Goal: Task Accomplishment & Management: Manage account settings

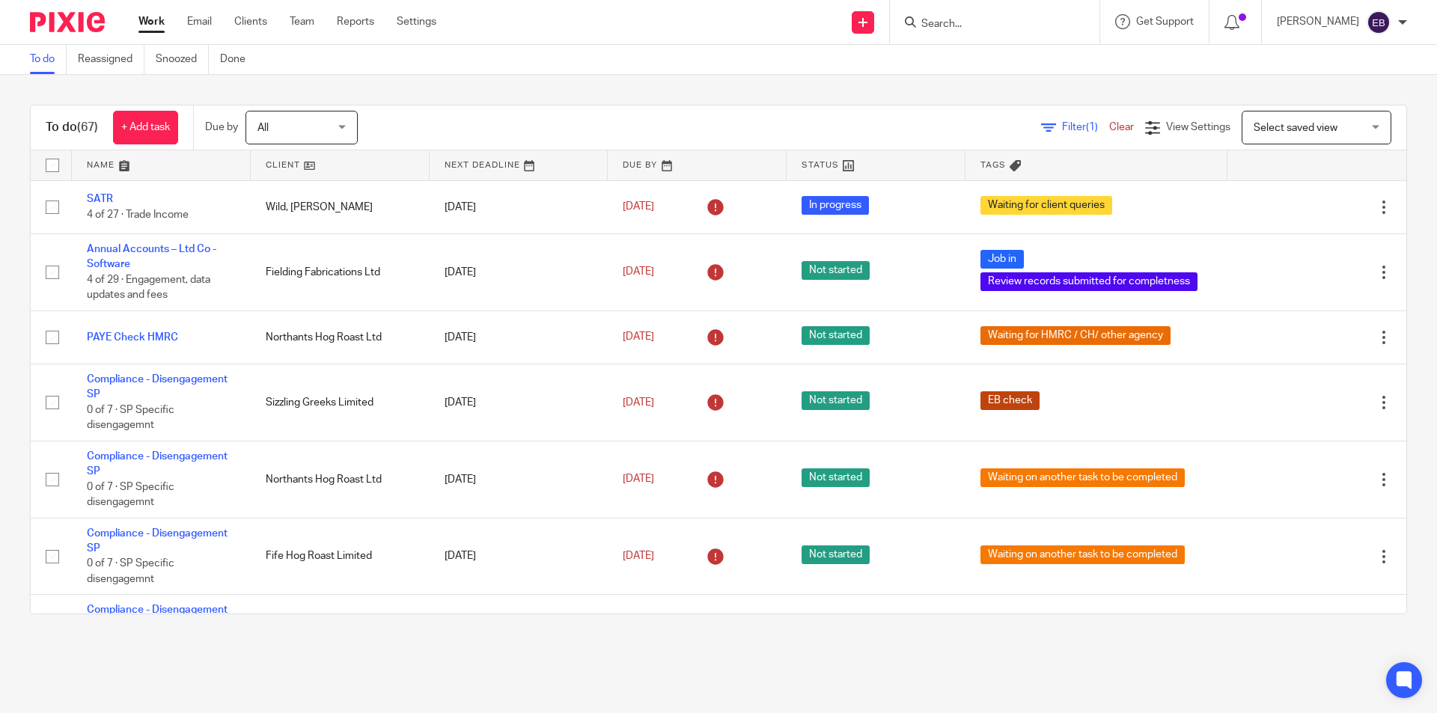
click at [958, 22] on input "Search" at bounding box center [987, 24] width 135 height 13
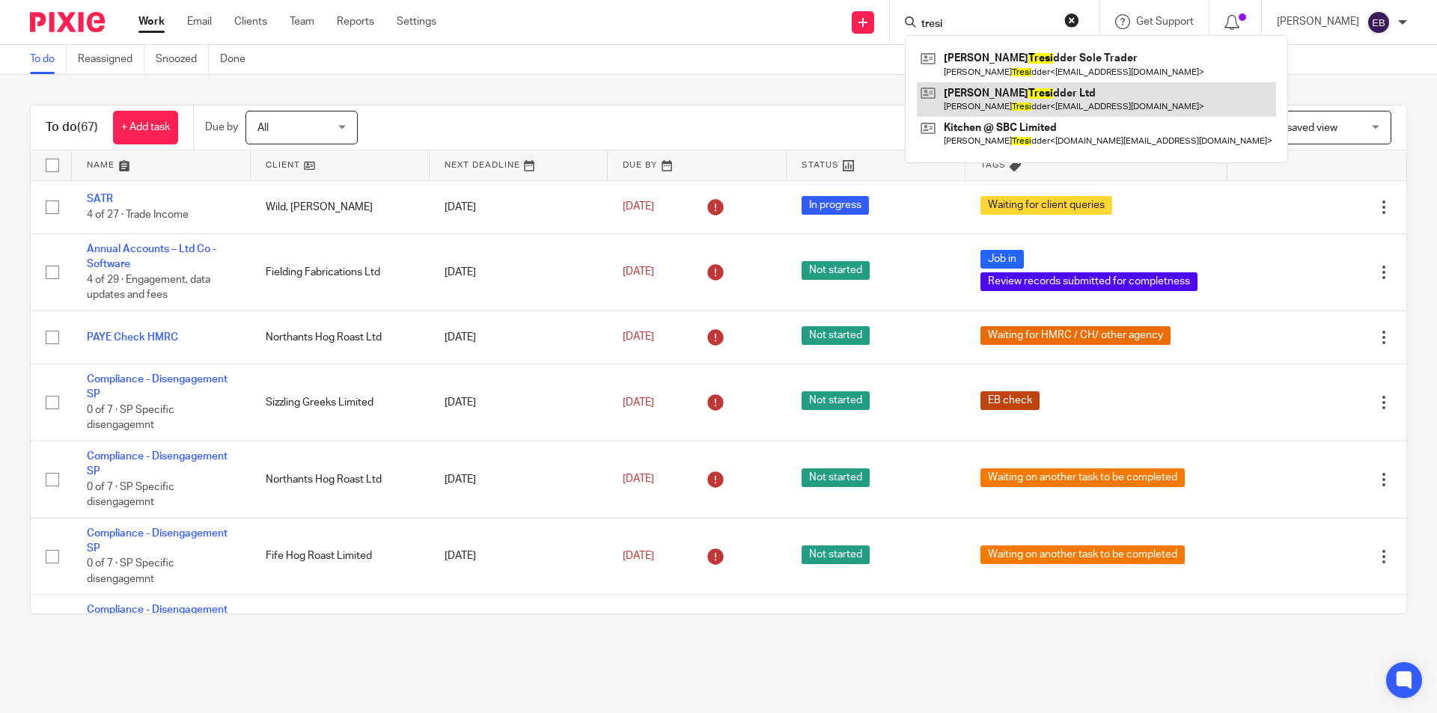
type input "tresi"
click at [1024, 103] on link at bounding box center [1096, 99] width 359 height 34
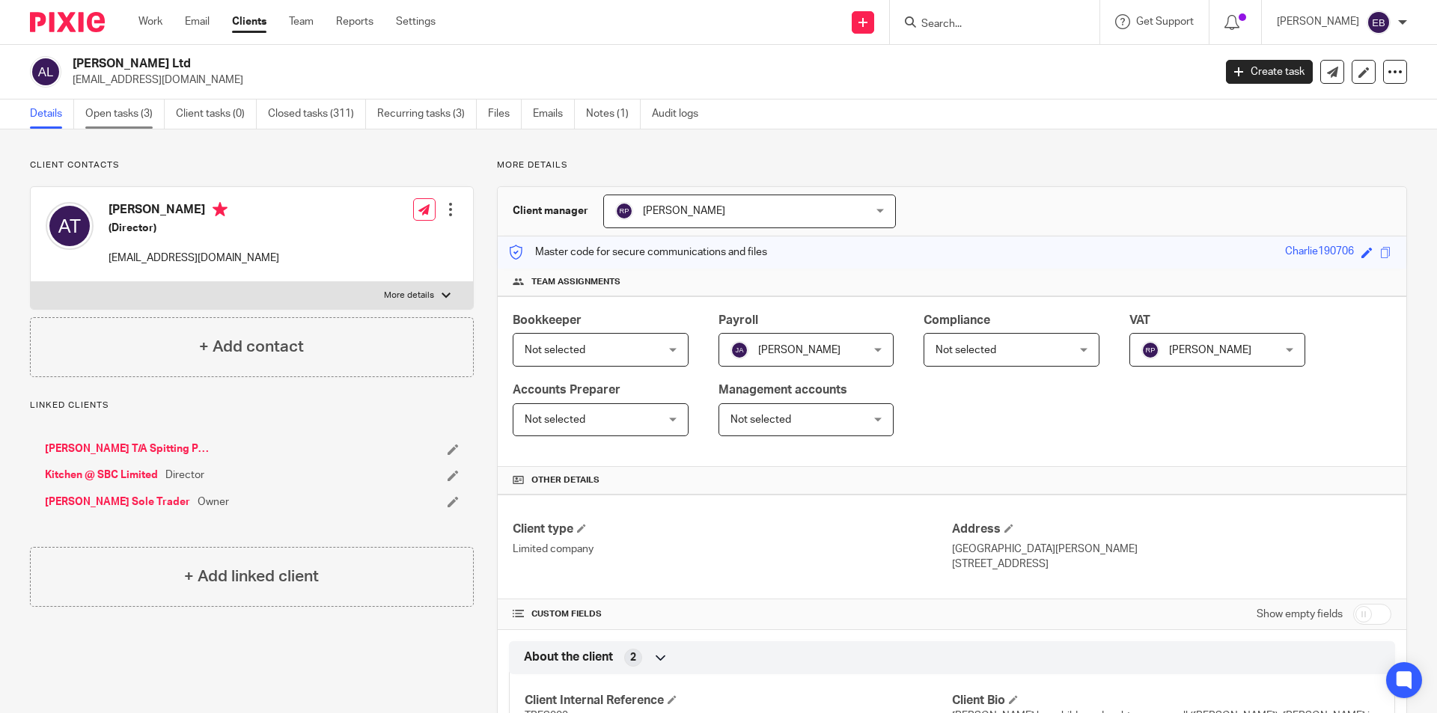
click at [133, 116] on link "Open tasks (3)" at bounding box center [124, 114] width 79 height 29
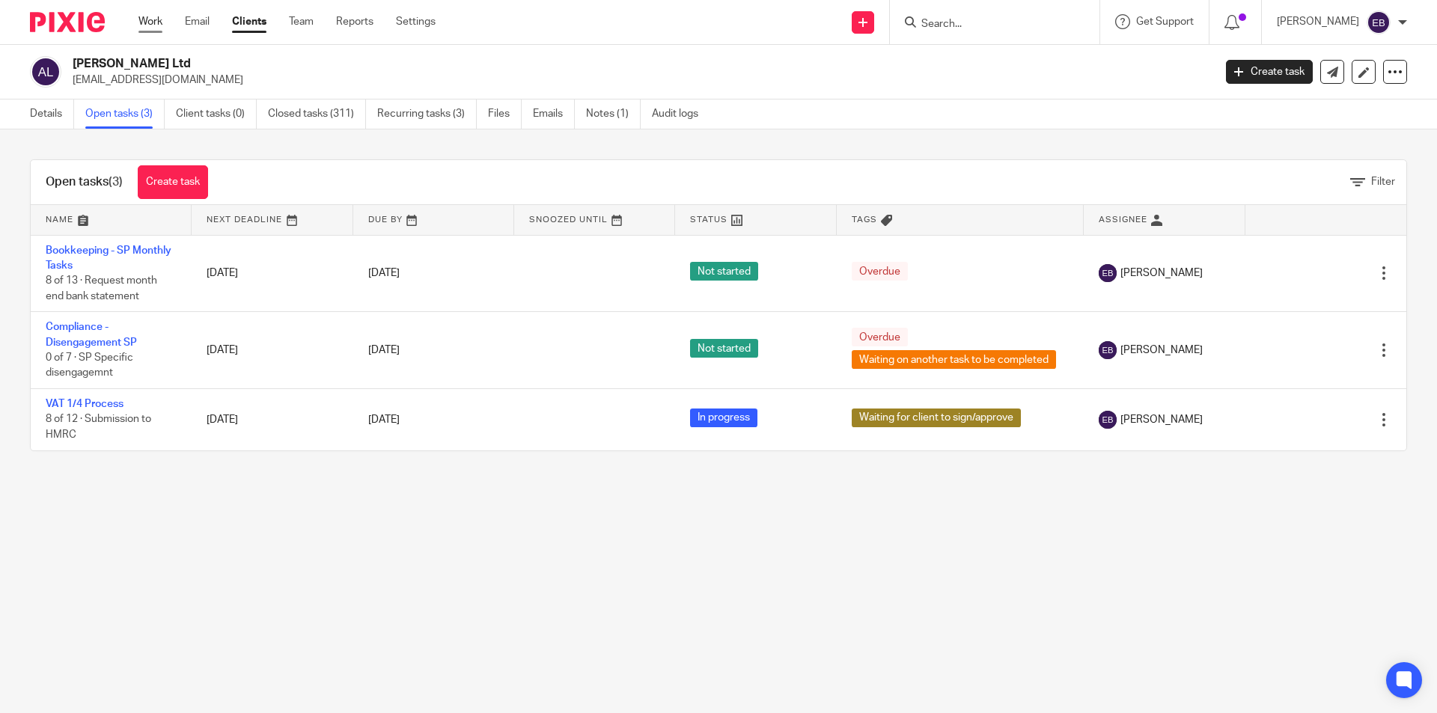
click at [148, 29] on link "Work" at bounding box center [150, 21] width 24 height 15
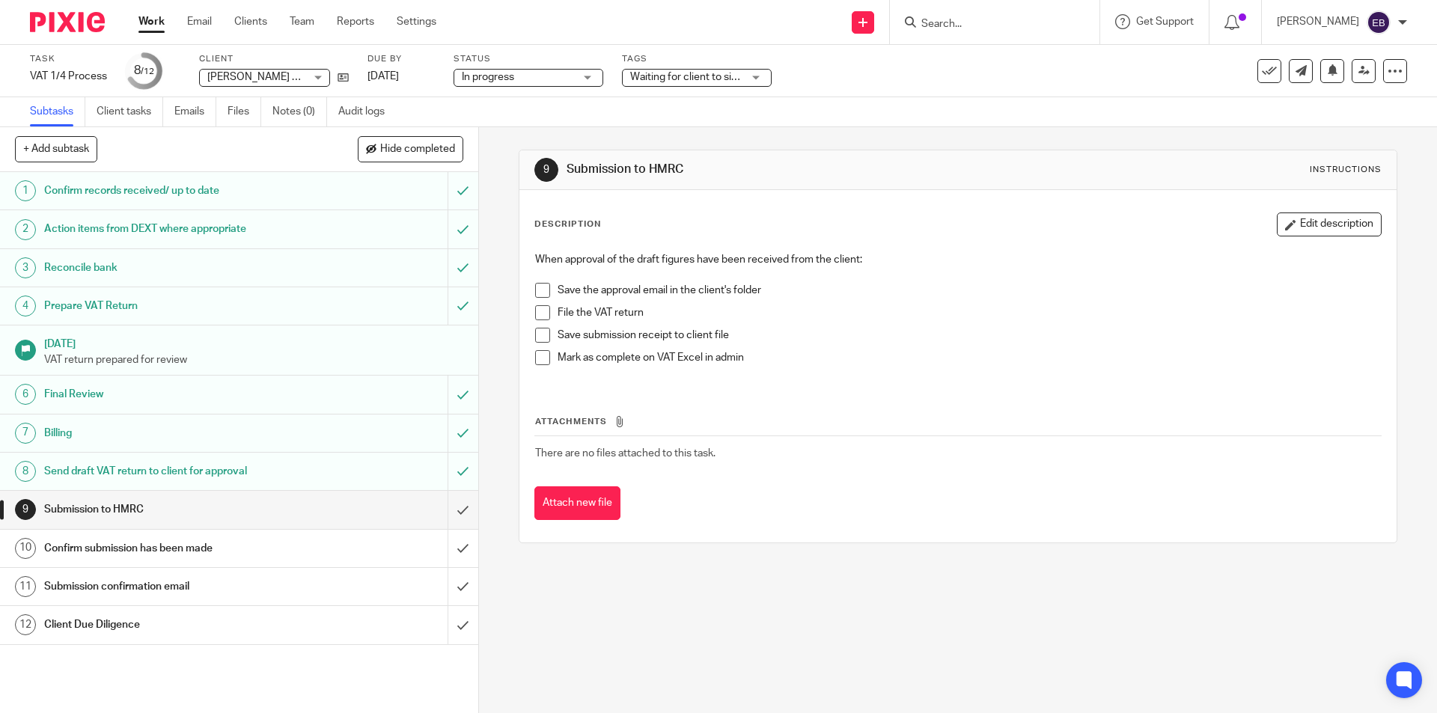
click at [528, 289] on div "When approval of the draft figures have been received from the client: Save the…" at bounding box center [958, 314] width 860 height 139
click at [540, 293] on span at bounding box center [542, 290] width 15 height 15
click at [536, 309] on span at bounding box center [542, 312] width 15 height 15
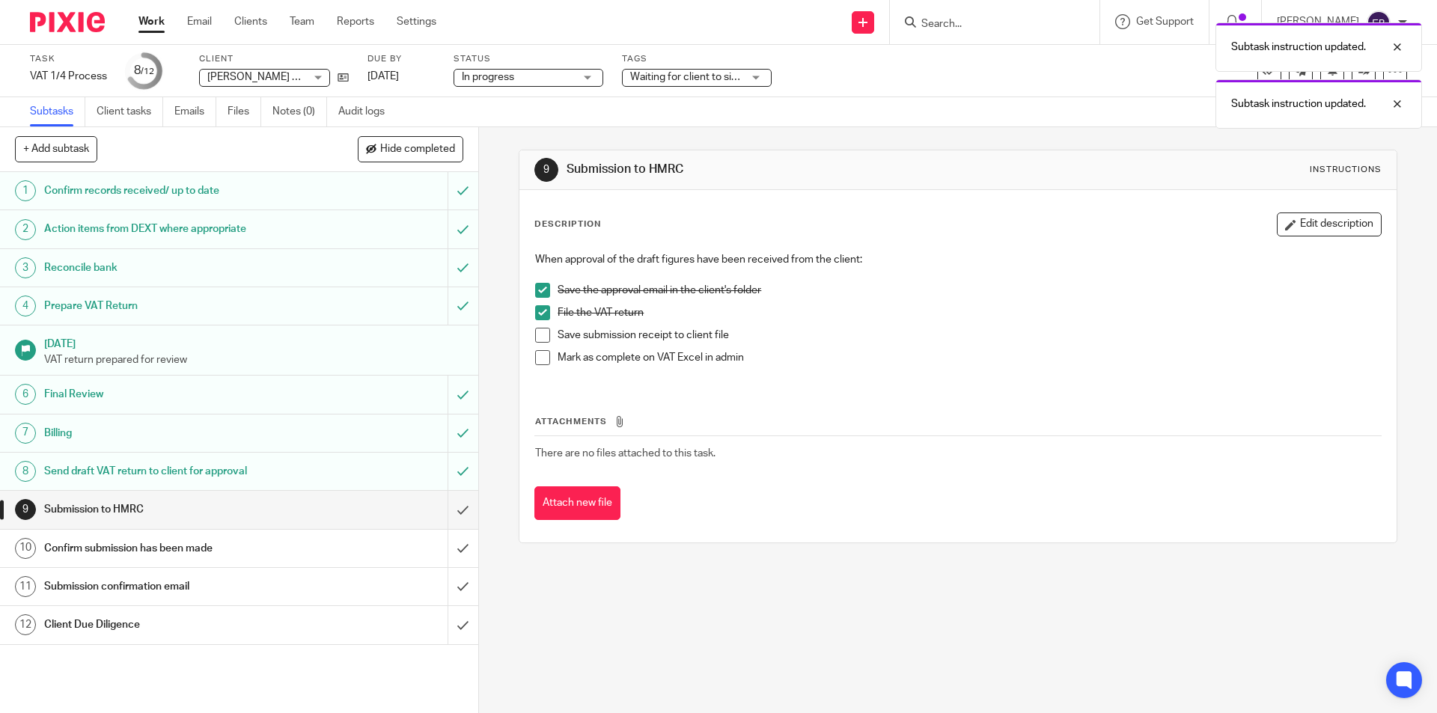
click at [539, 334] on span at bounding box center [542, 335] width 15 height 15
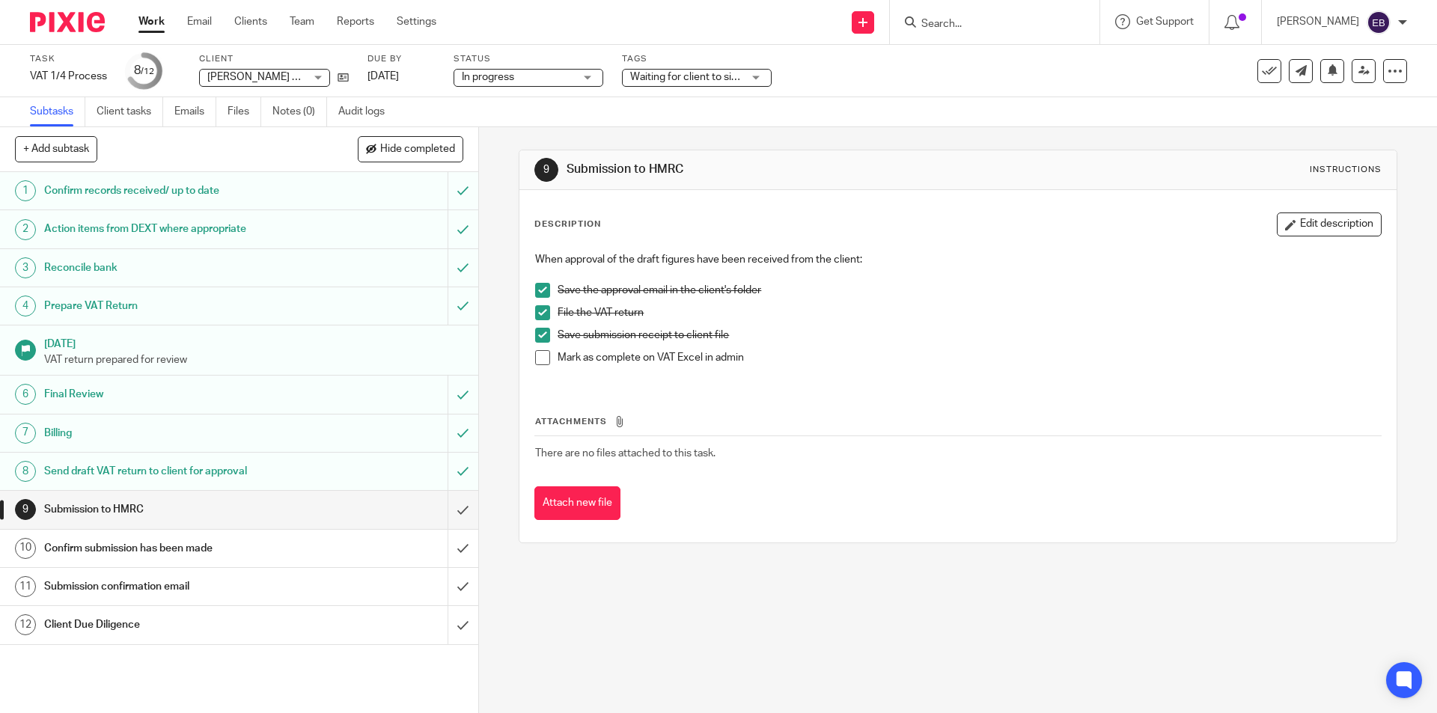
click at [537, 360] on span at bounding box center [542, 357] width 15 height 15
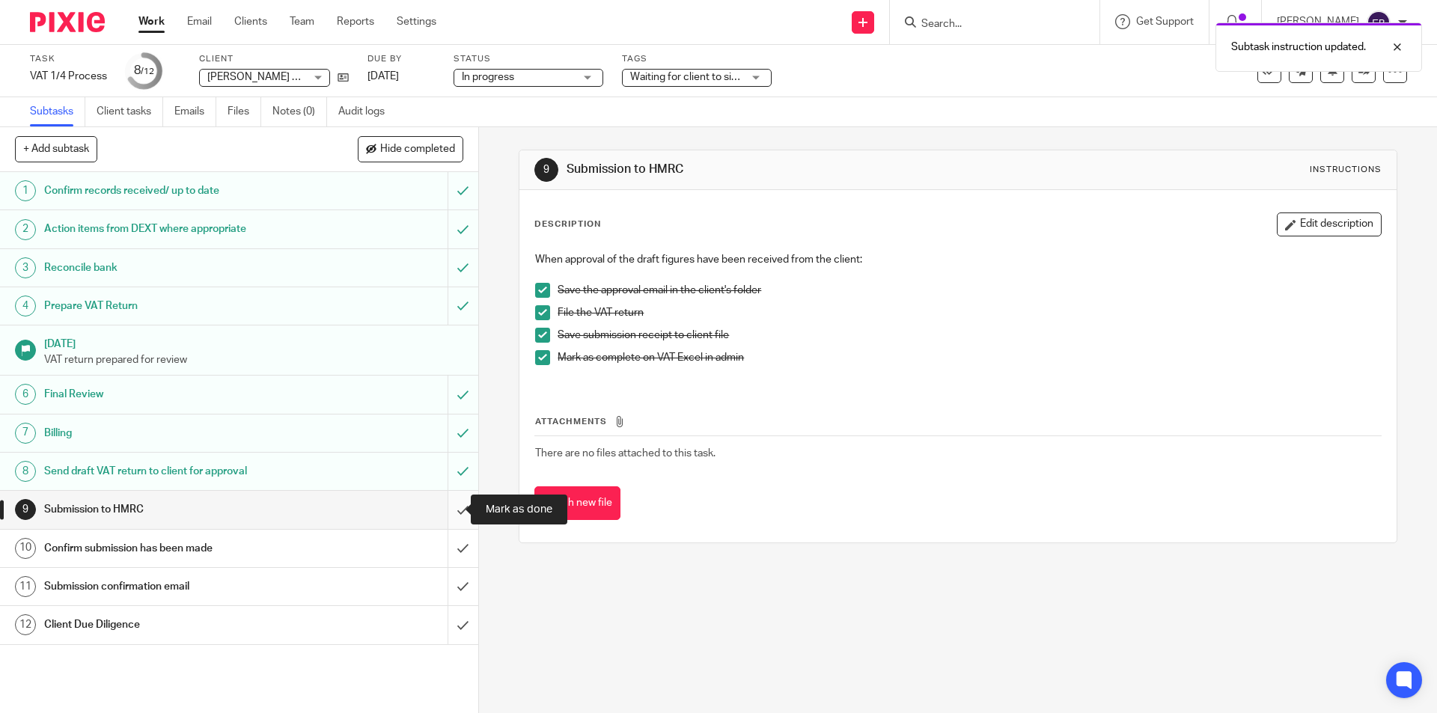
click at [449, 510] on input "submit" at bounding box center [239, 509] width 478 height 37
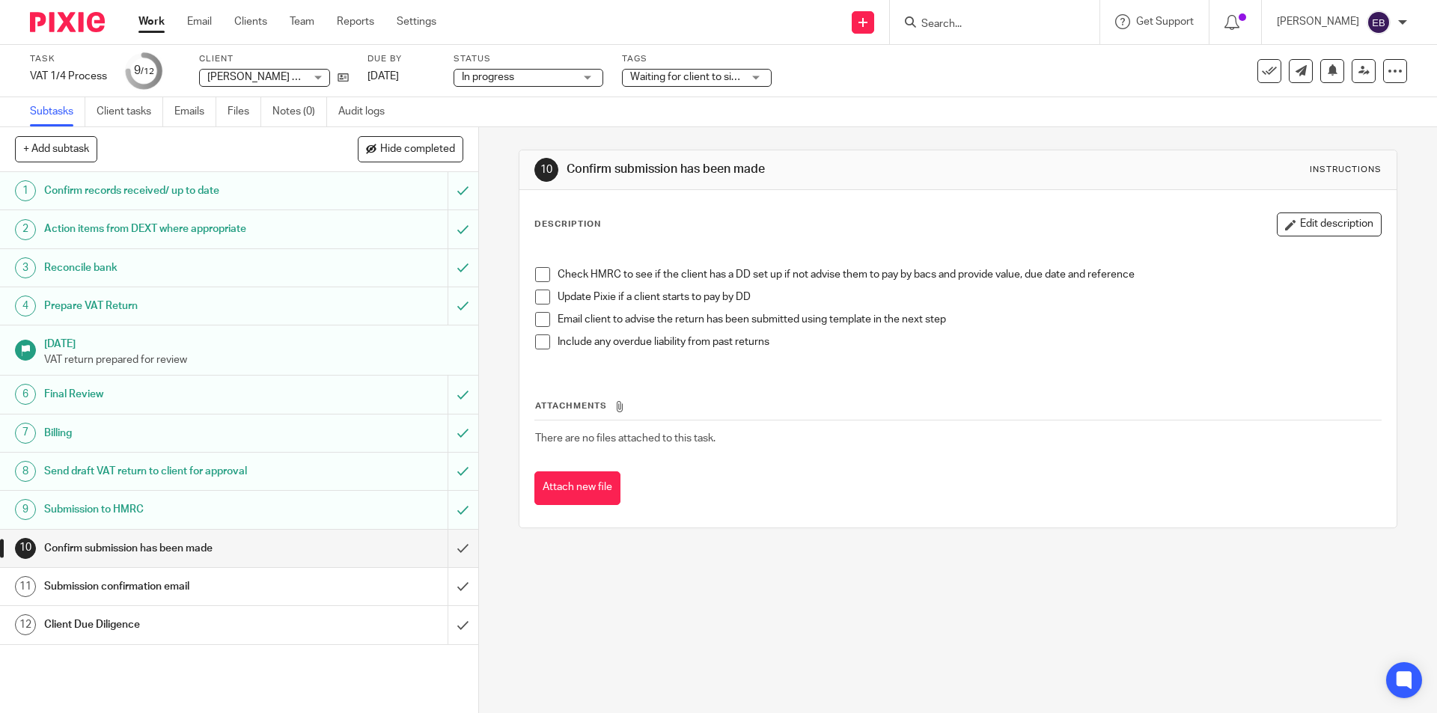
click at [541, 322] on span at bounding box center [542, 319] width 15 height 15
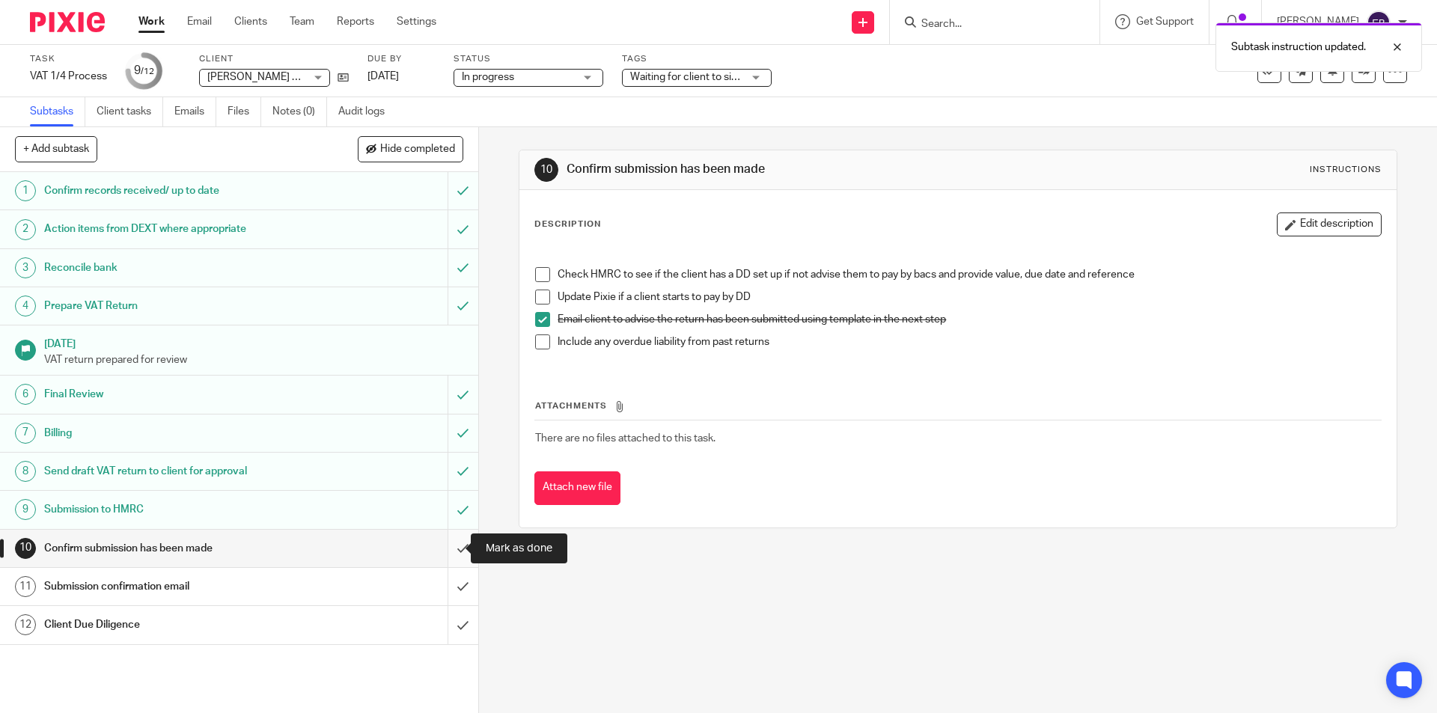
click at [433, 544] on input "submit" at bounding box center [239, 548] width 478 height 37
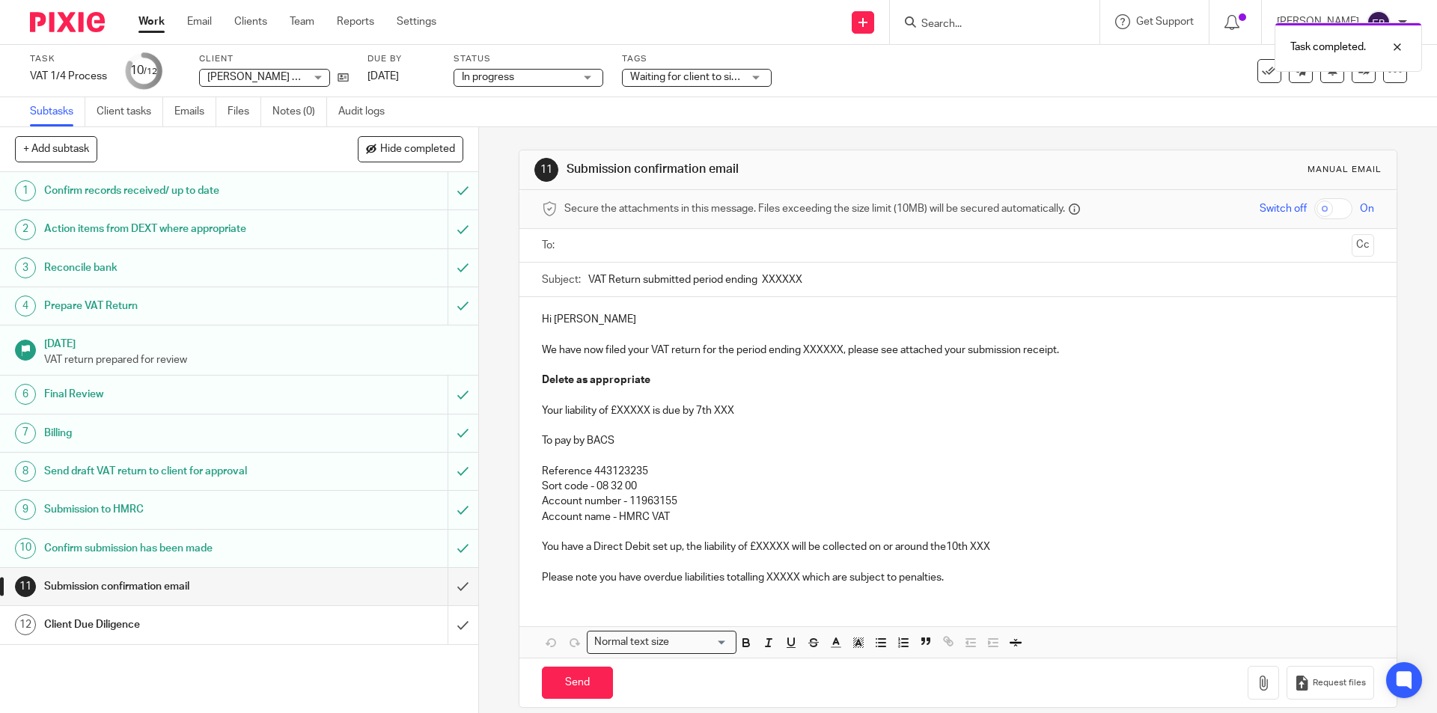
click at [587, 244] on input "text" at bounding box center [957, 245] width 775 height 17
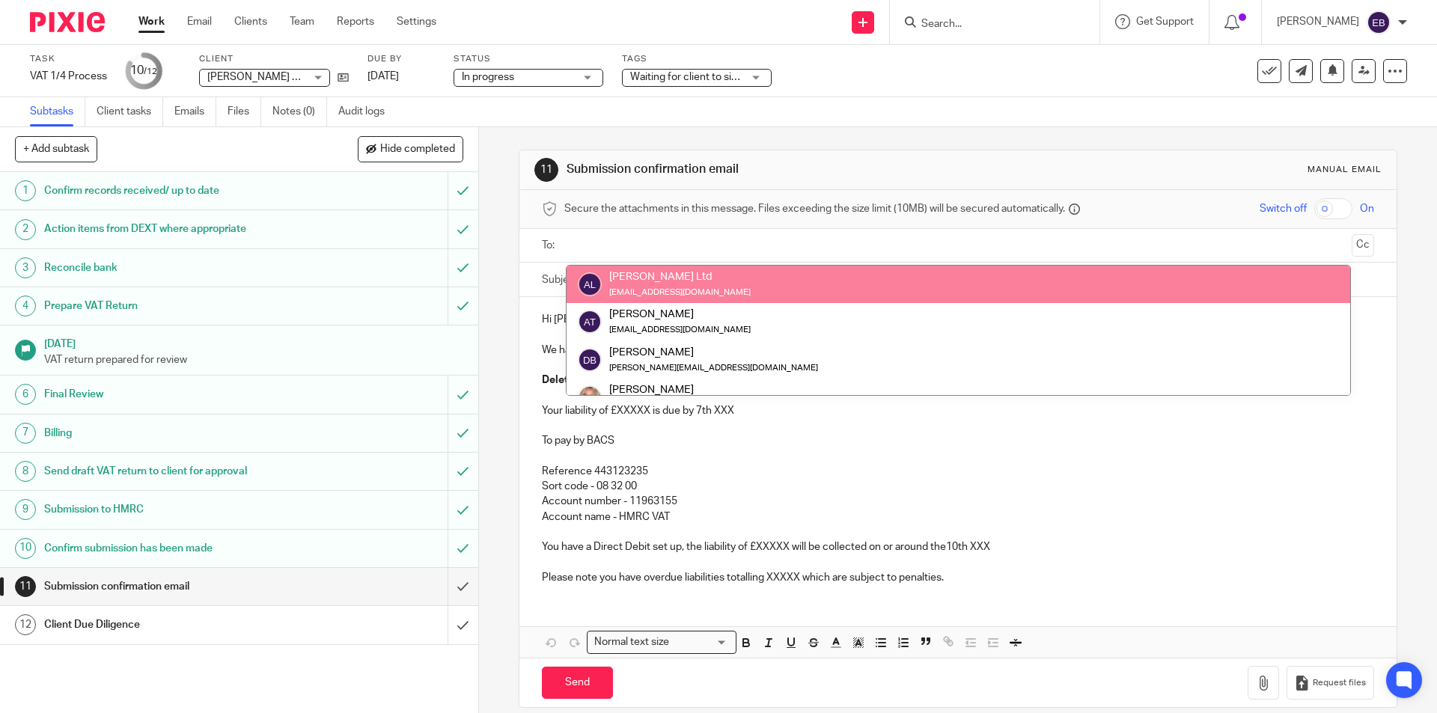
click at [906, 115] on div "Subtasks Client tasks Emails Files Notes (0) Audit logs" at bounding box center [718, 112] width 1437 height 30
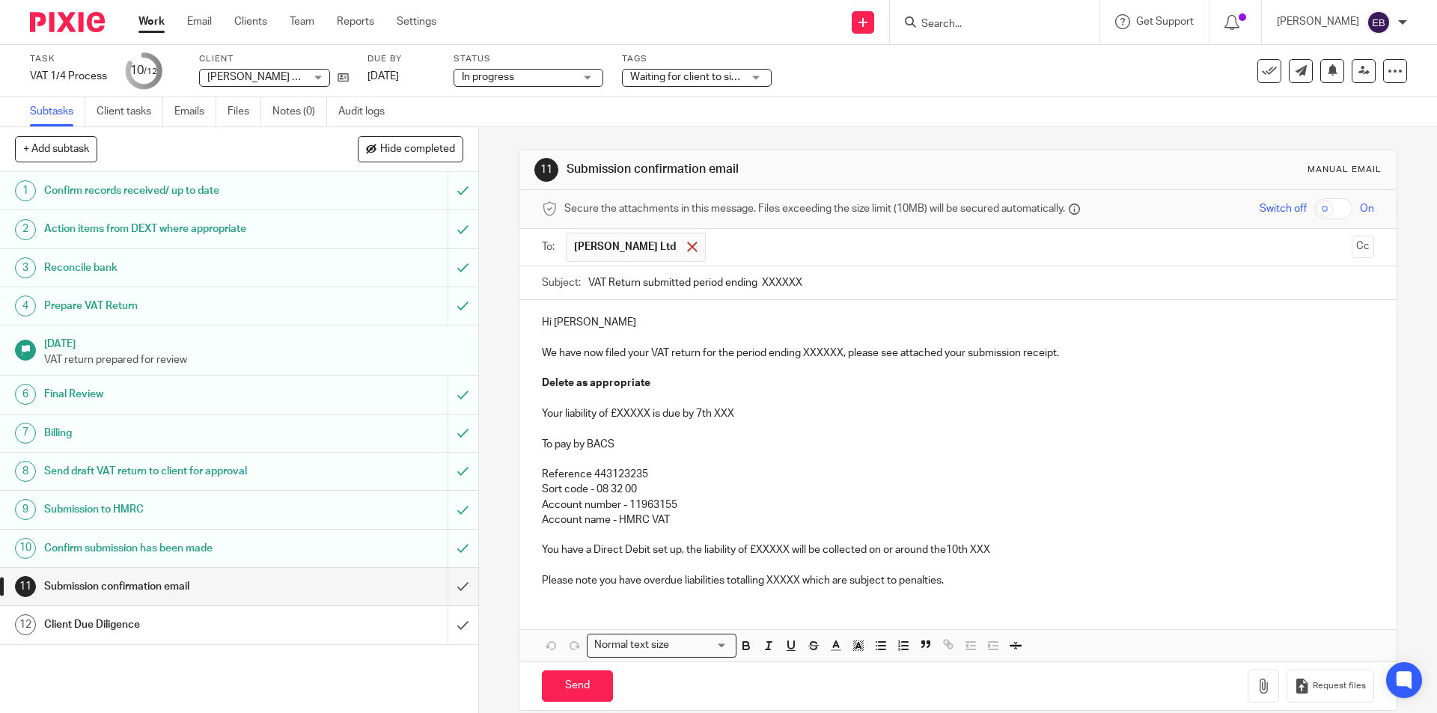
click at [687, 248] on span at bounding box center [692, 247] width 10 height 10
click at [638, 251] on input "text" at bounding box center [957, 245] width 775 height 17
click at [781, 286] on input "VAT Return submitted period ending XXXXXX" at bounding box center [980, 283] width 785 height 34
type input "VAT Return submitted period ending 30/09/2025"
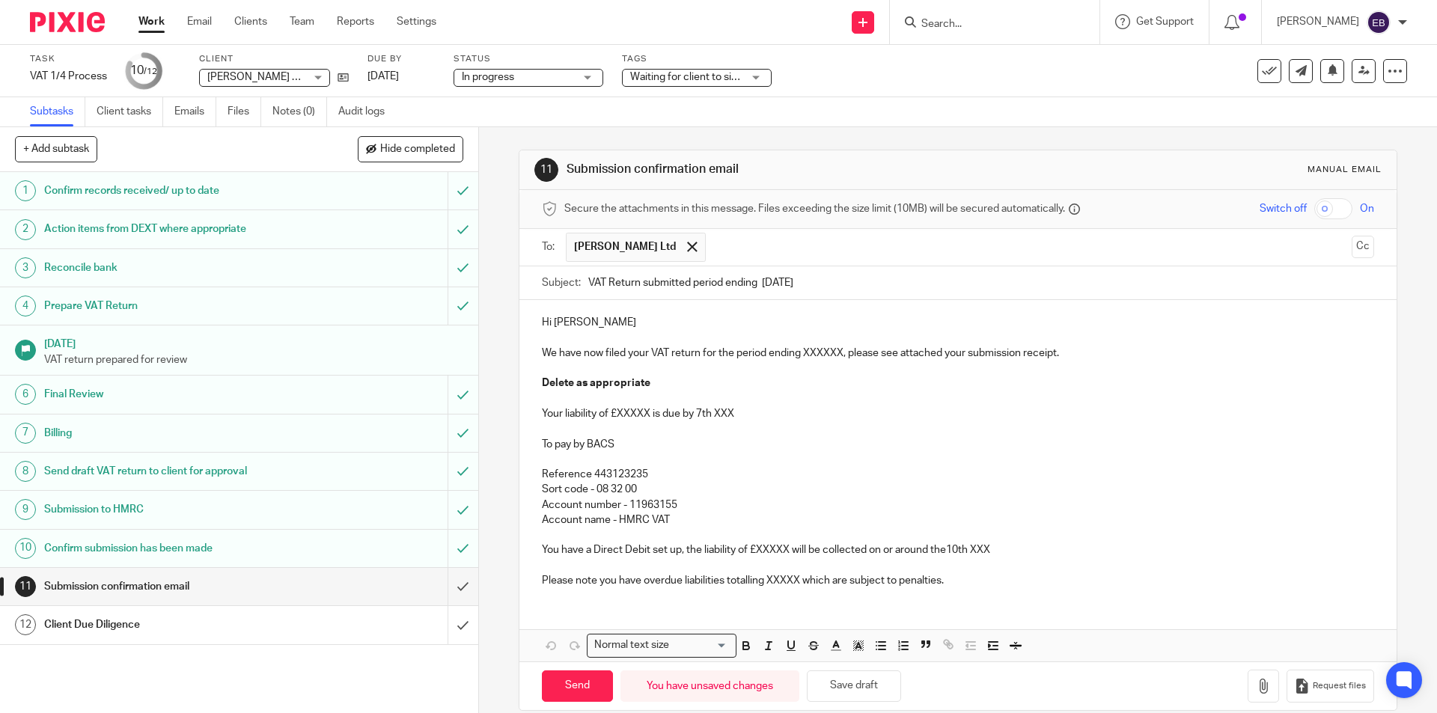
click at [817, 354] on p "We have now filed your VAT return for the period ending XXXXXX, please see atta…" at bounding box center [957, 353] width 831 height 15
drag, startPoint x: 654, startPoint y: 385, endPoint x: 514, endPoint y: 383, distance: 140.0
click at [519, 383] on div "11 Submission confirmation email Manual email Secure the attachments in this me…" at bounding box center [958, 430] width 878 height 561
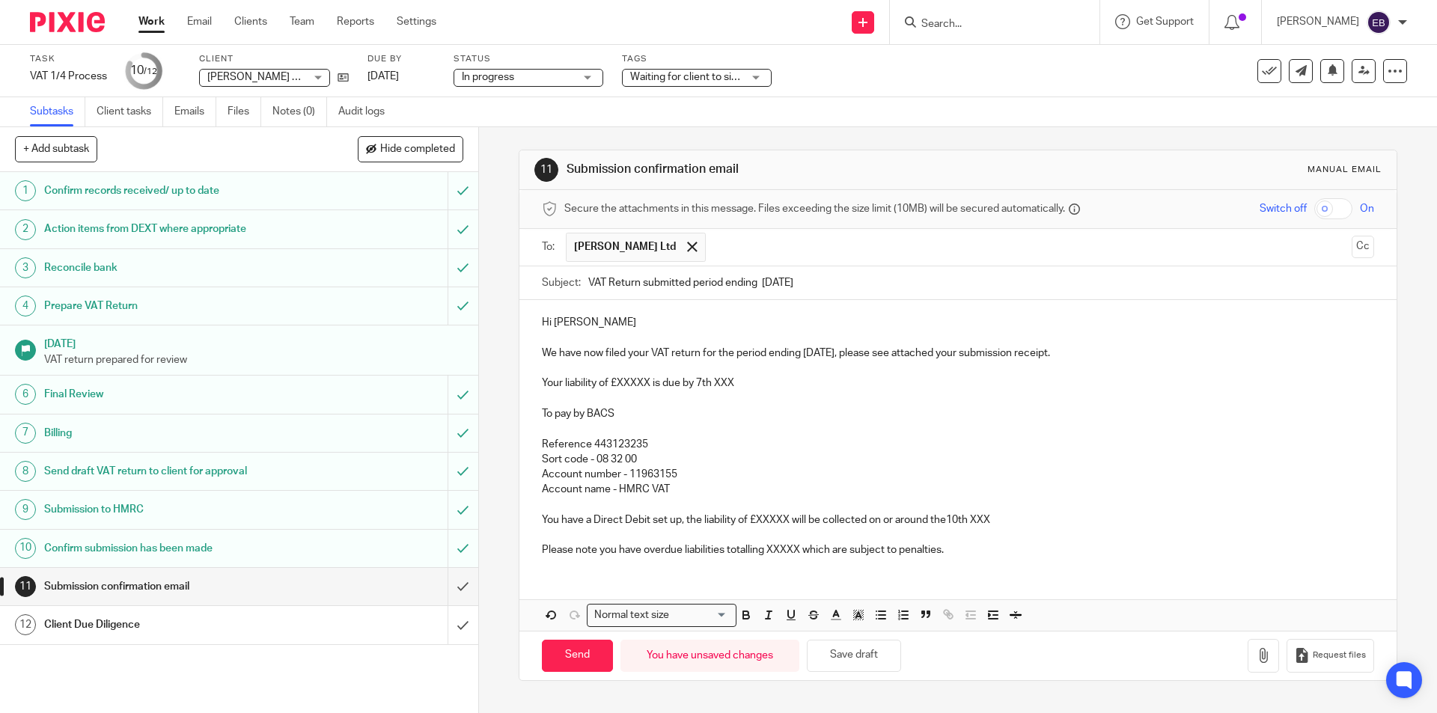
click at [632, 378] on p "Your liability of £XXXXX is due by 7th XXX" at bounding box center [957, 383] width 831 height 15
click at [754, 495] on p "Account name - HMRC VAT" at bounding box center [957, 489] width 831 height 15
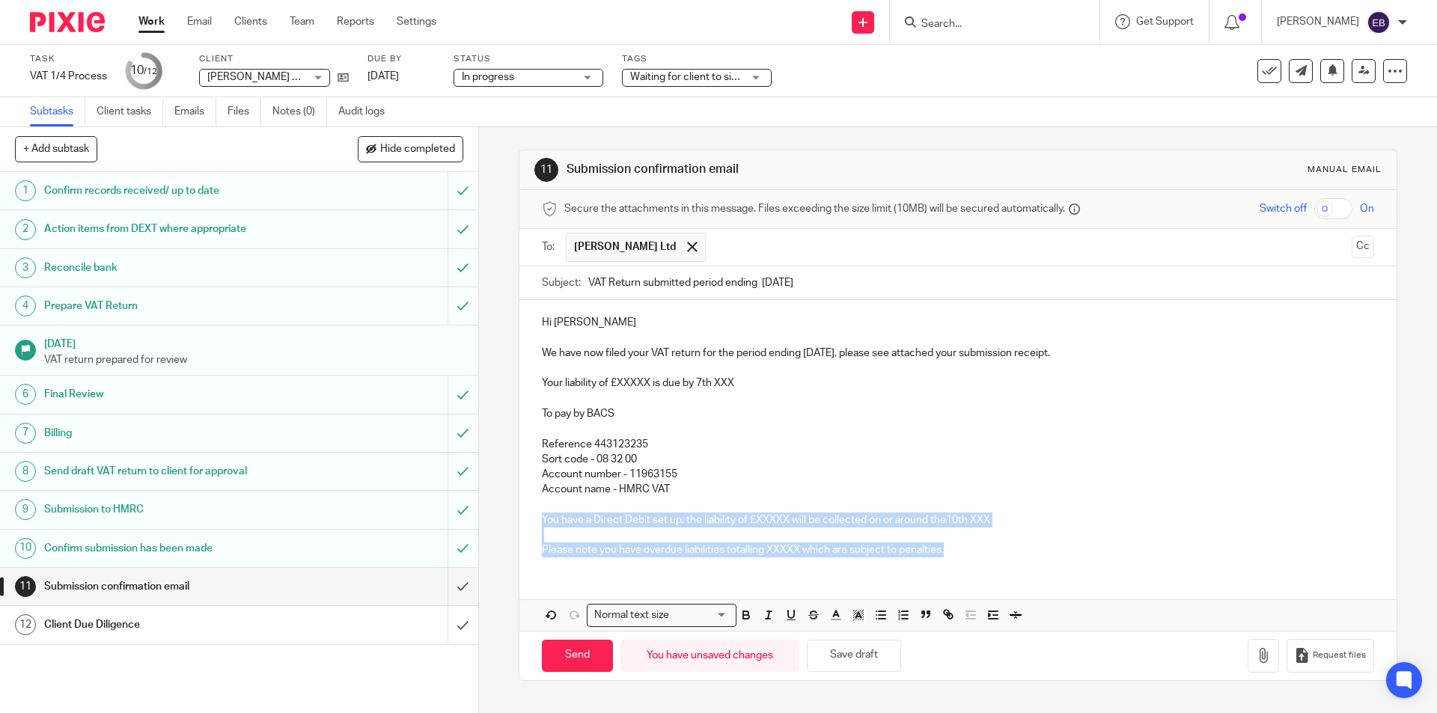
drag, startPoint x: 533, startPoint y: 513, endPoint x: 1070, endPoint y: 589, distance: 542.7
click at [1070, 589] on div "Hi Alistair We have now filed your VAT return for the period ending 30/09/2025,…" at bounding box center [957, 465] width 876 height 331
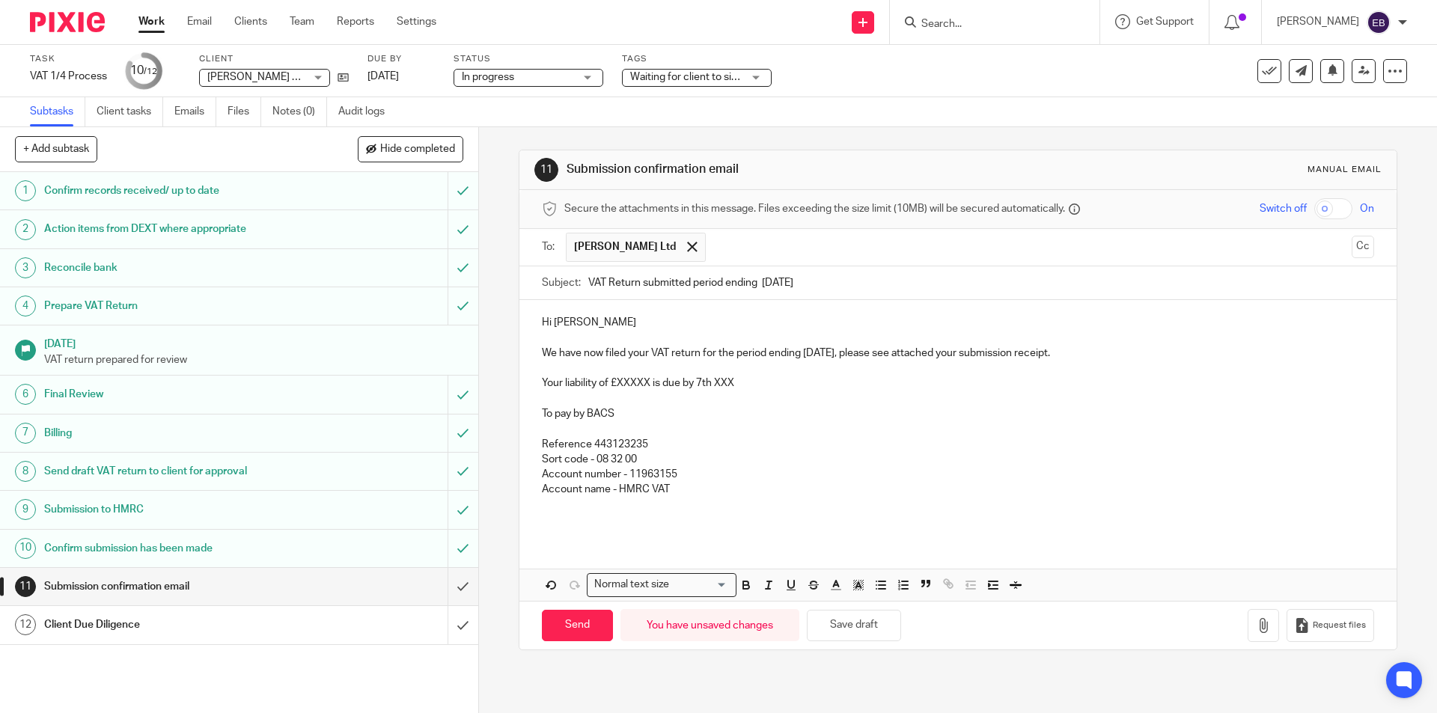
click at [639, 383] on p "Your liability of £XXXXX is due by 7th XXX" at bounding box center [957, 383] width 831 height 15
click at [617, 393] on p at bounding box center [957, 398] width 831 height 15
click at [632, 382] on p "Your liability of £XXXXX is due by 7th XXX" at bounding box center [957, 383] width 831 height 15
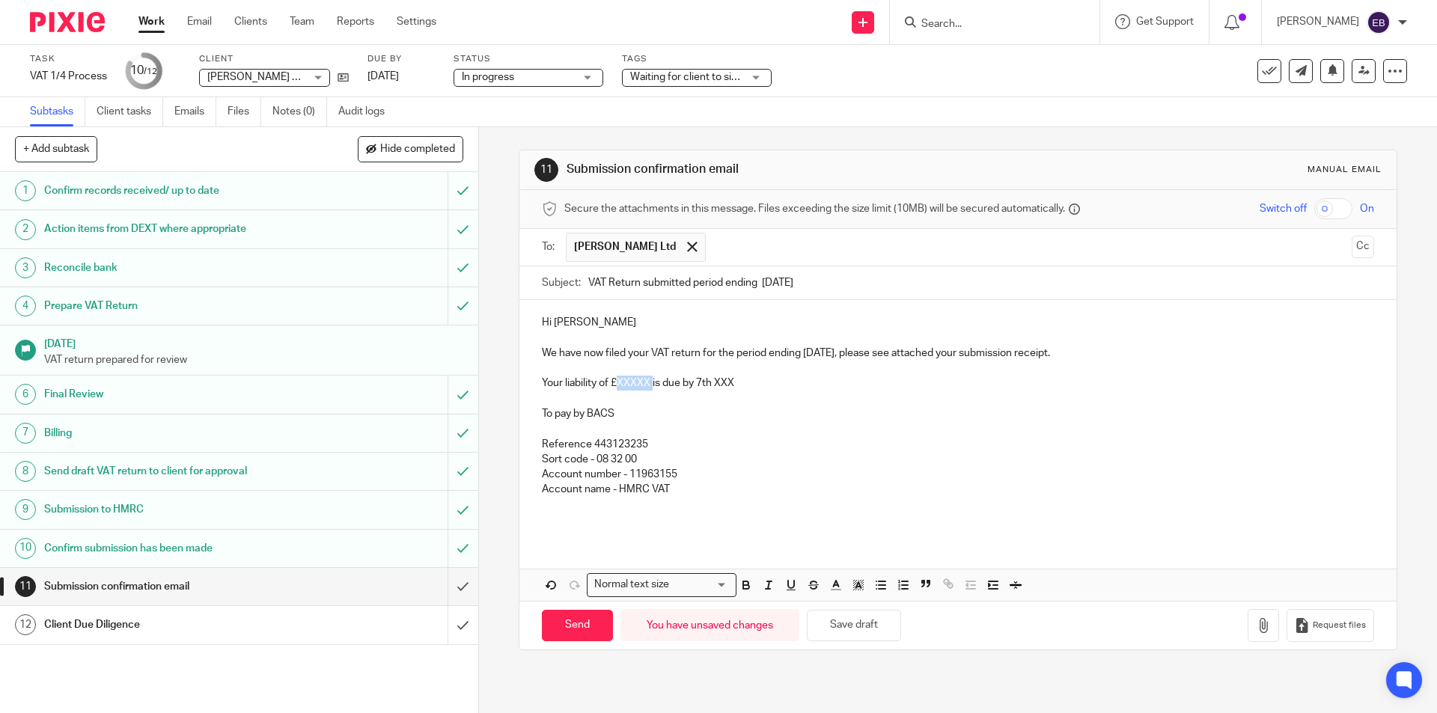
click at [632, 382] on p "Your liability of £XXXXX is due by 7th XXX" at bounding box center [957, 383] width 831 height 15
drag, startPoint x: 733, startPoint y: 385, endPoint x: 702, endPoint y: 387, distance: 30.8
click at [702, 387] on p "Your liability of £7813 is due by 7th XXX" at bounding box center [957, 383] width 831 height 15
click at [786, 437] on p "Reference 443123235" at bounding box center [957, 444] width 831 height 15
click at [811, 489] on p "Account name - HMRC VAT" at bounding box center [957, 489] width 831 height 15
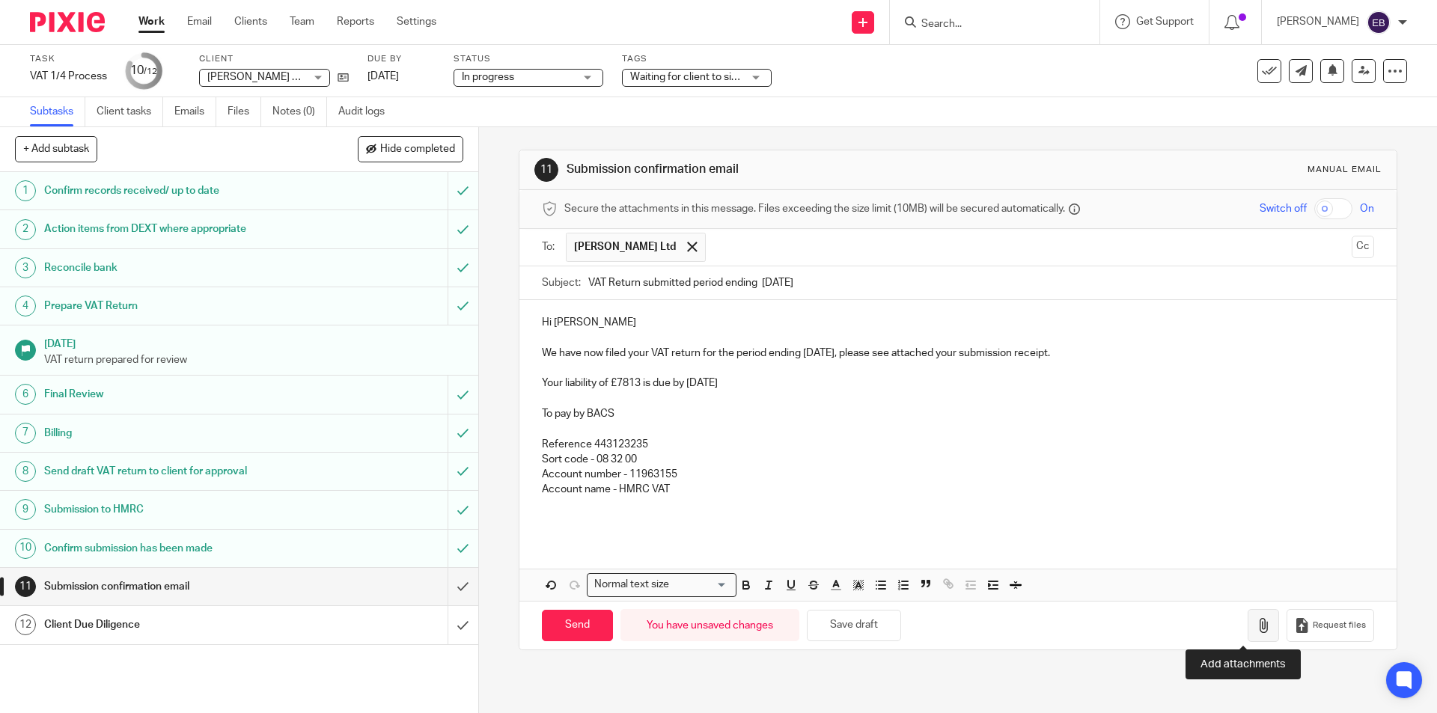
click at [1256, 623] on icon "button" at bounding box center [1263, 625] width 15 height 15
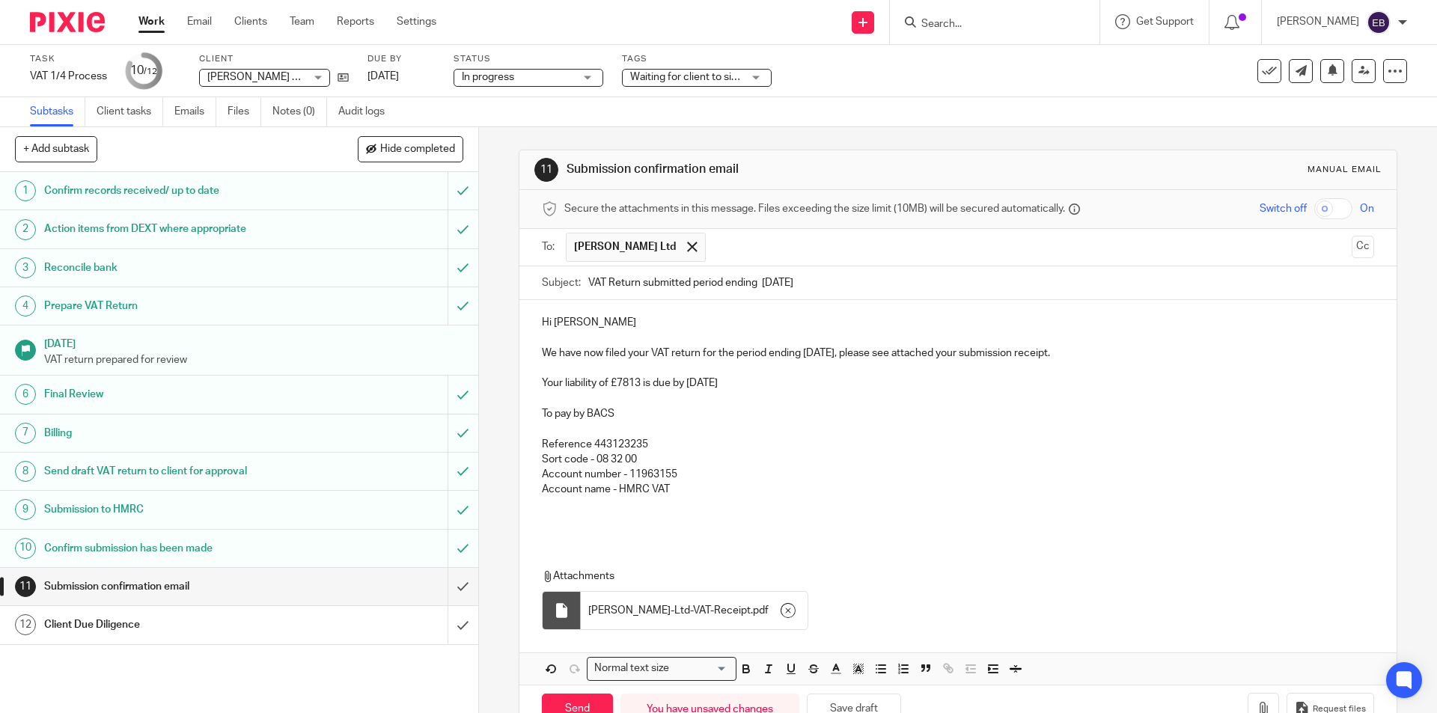
scroll to position [44, 0]
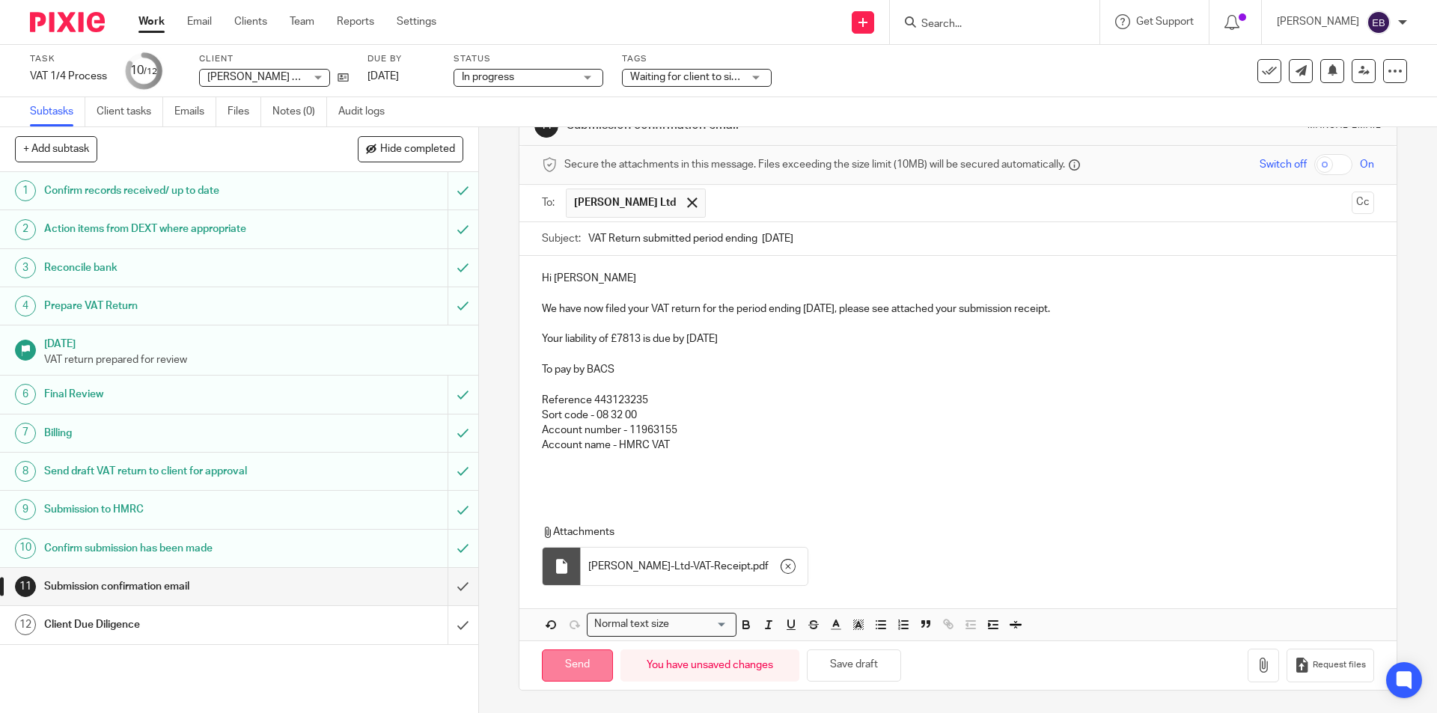
click at [571, 662] on input "Send" at bounding box center [577, 666] width 71 height 32
type input "Sent"
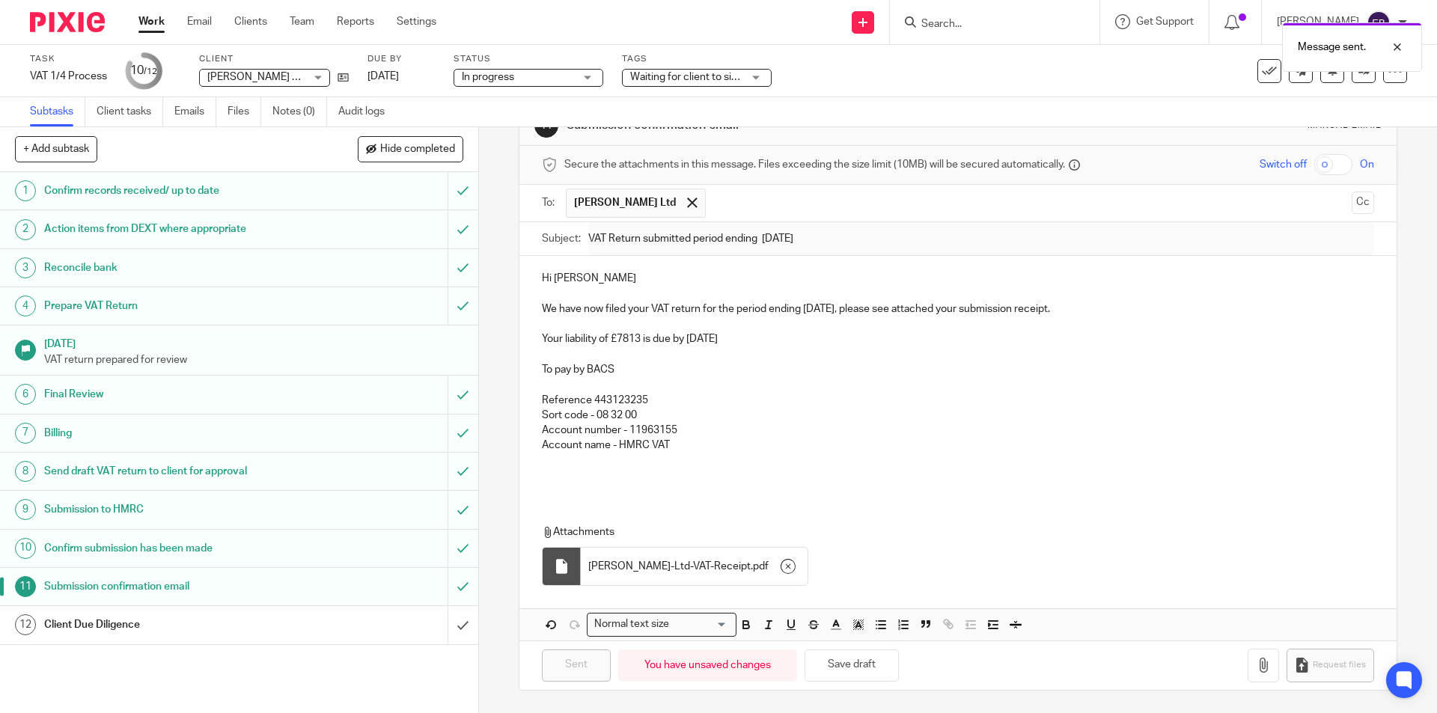
click at [290, 626] on h1 "Client Due Diligence" at bounding box center [173, 625] width 259 height 22
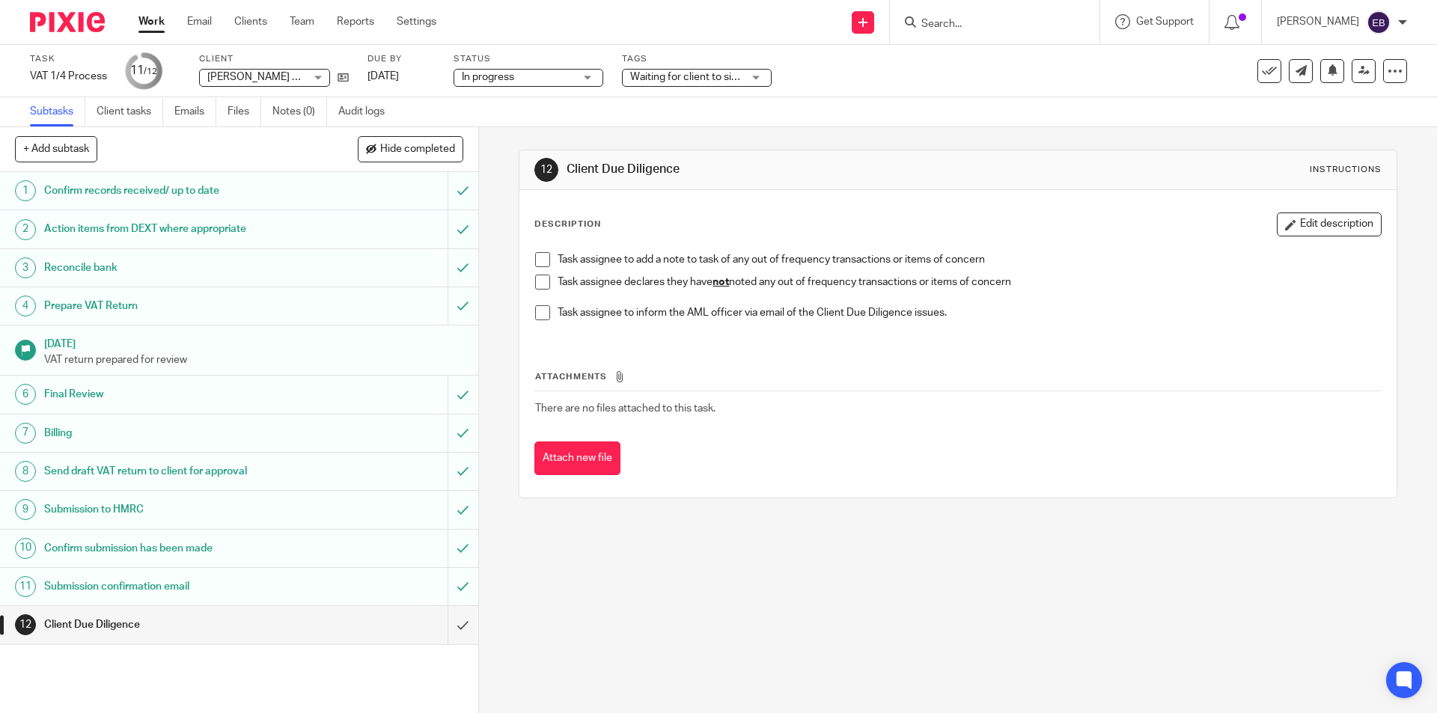
click at [543, 282] on span at bounding box center [542, 282] width 15 height 15
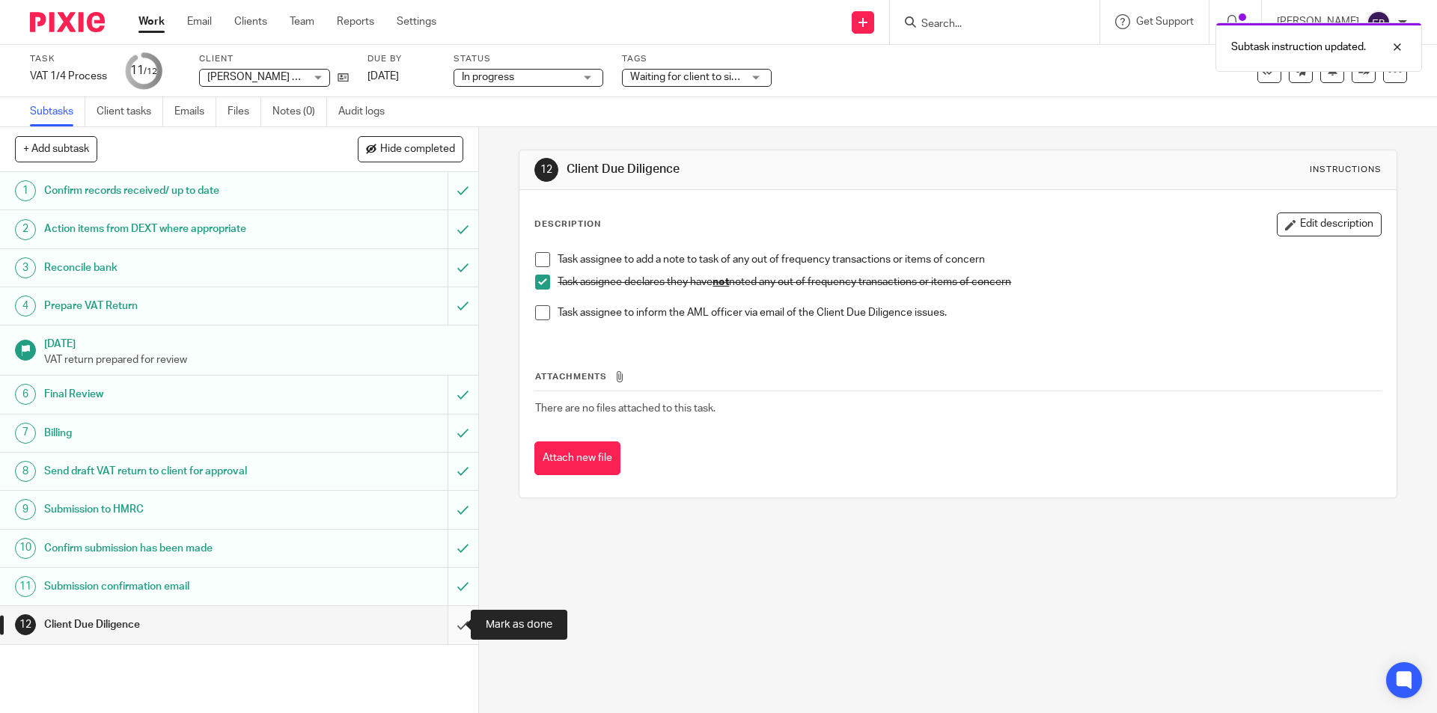
click at [454, 620] on input "submit" at bounding box center [239, 624] width 478 height 37
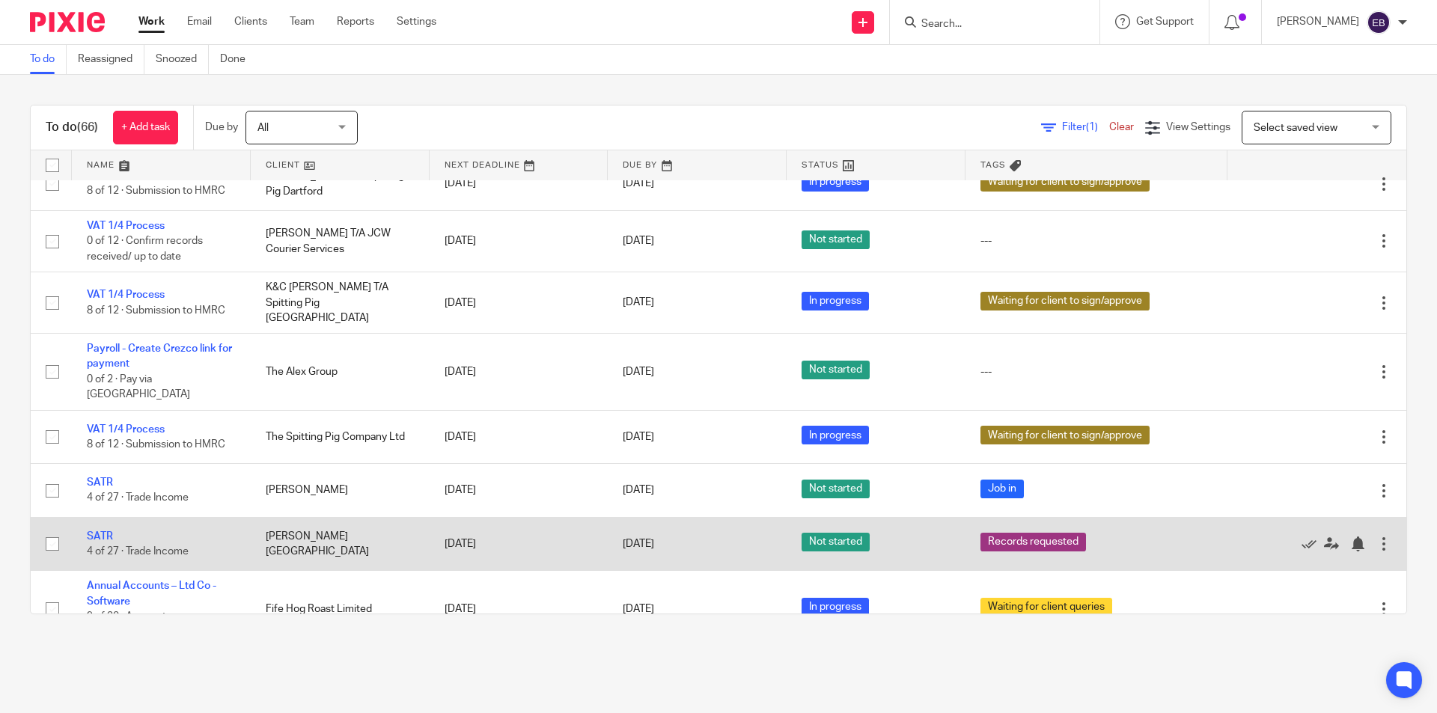
scroll to position [4061, 0]
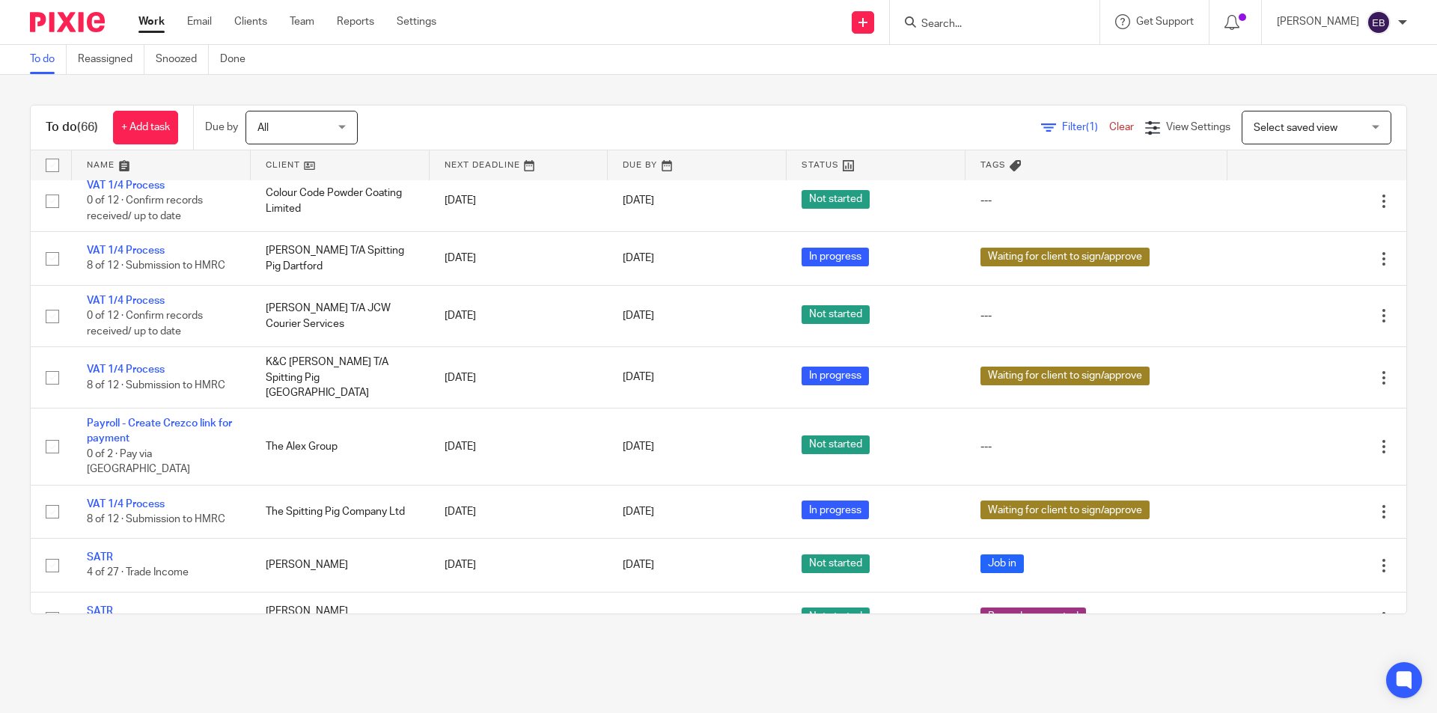
click at [1283, 129] on span "Select saved view" at bounding box center [1296, 128] width 84 height 10
click at [1166, 129] on span "View Settings" at bounding box center [1198, 127] width 64 height 10
click at [1062, 123] on span "Filter (1)" at bounding box center [1085, 127] width 47 height 10
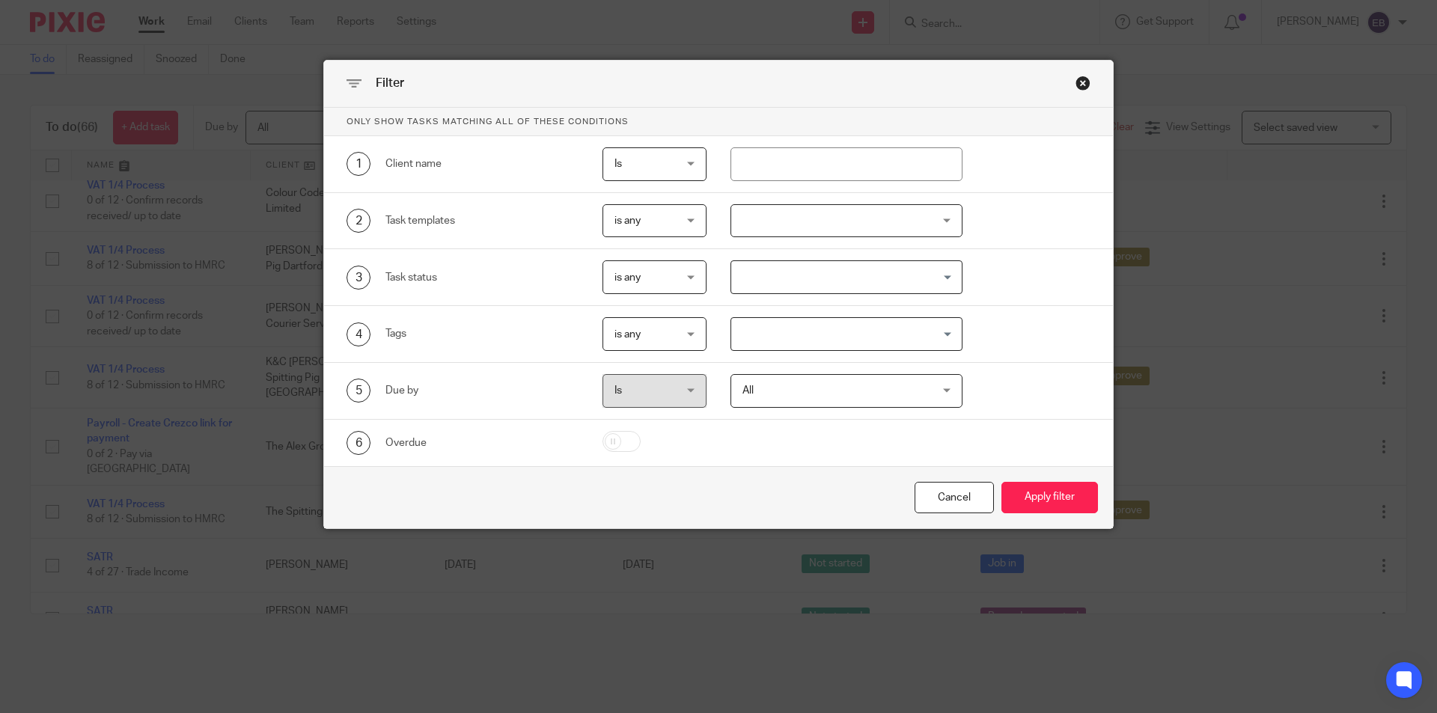
click at [778, 222] on div at bounding box center [846, 221] width 233 height 34
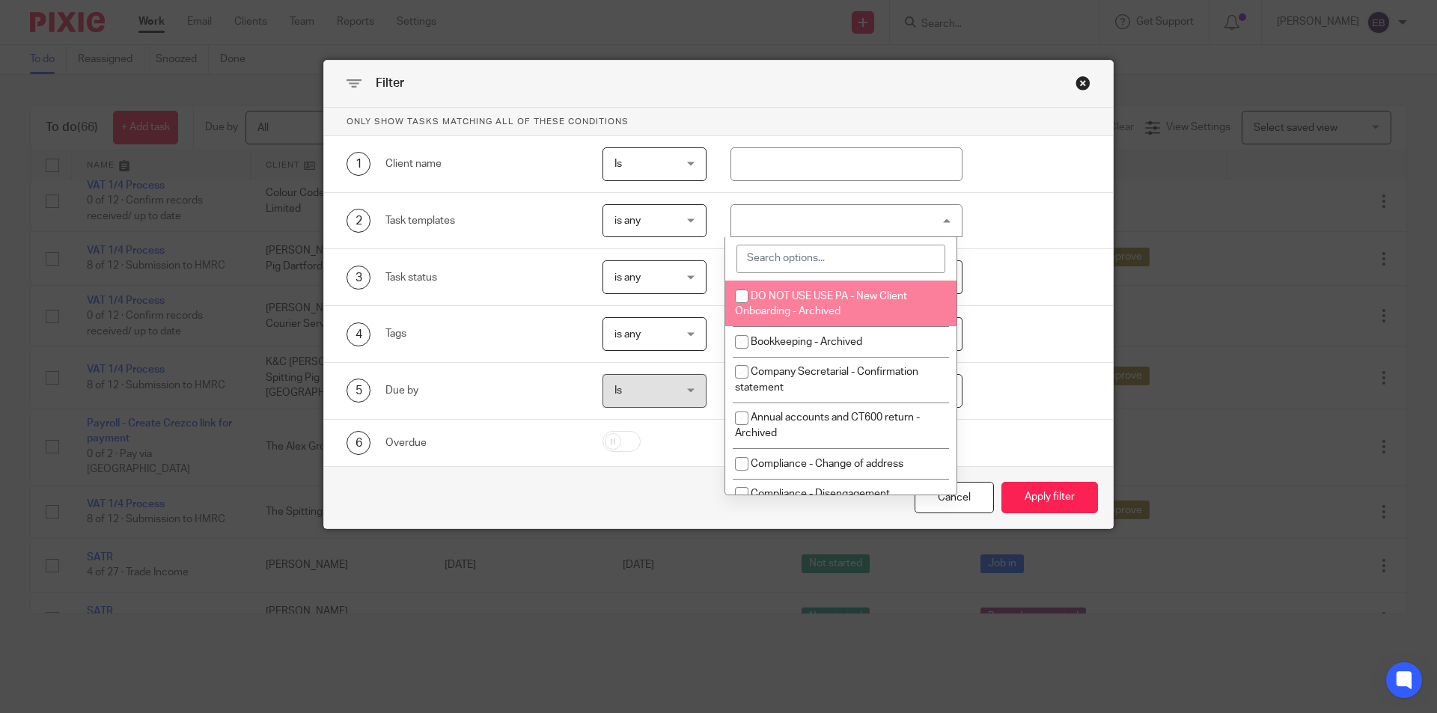
click at [764, 258] on input "search" at bounding box center [840, 259] width 209 height 28
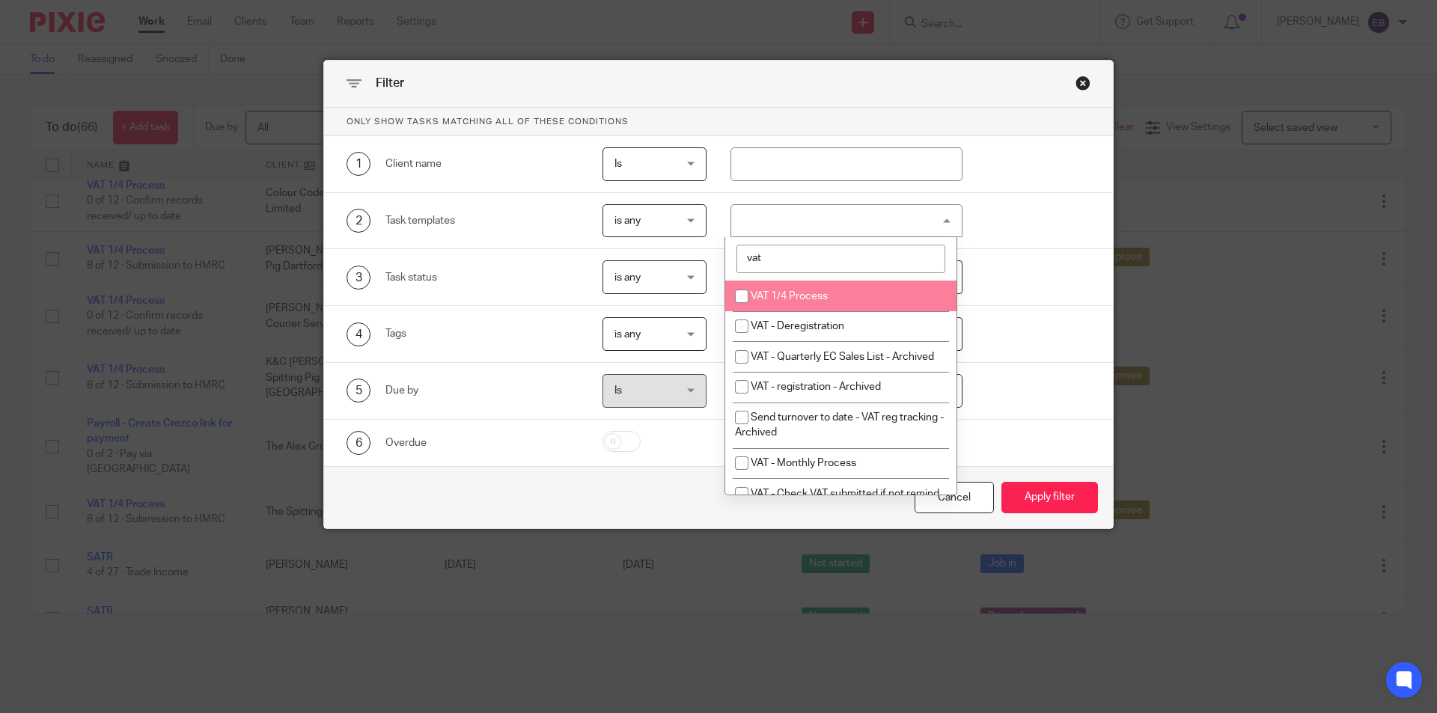
type input "vat"
click at [799, 293] on span "VAT 1/4 Process" at bounding box center [789, 296] width 77 height 10
checkbox input "true"
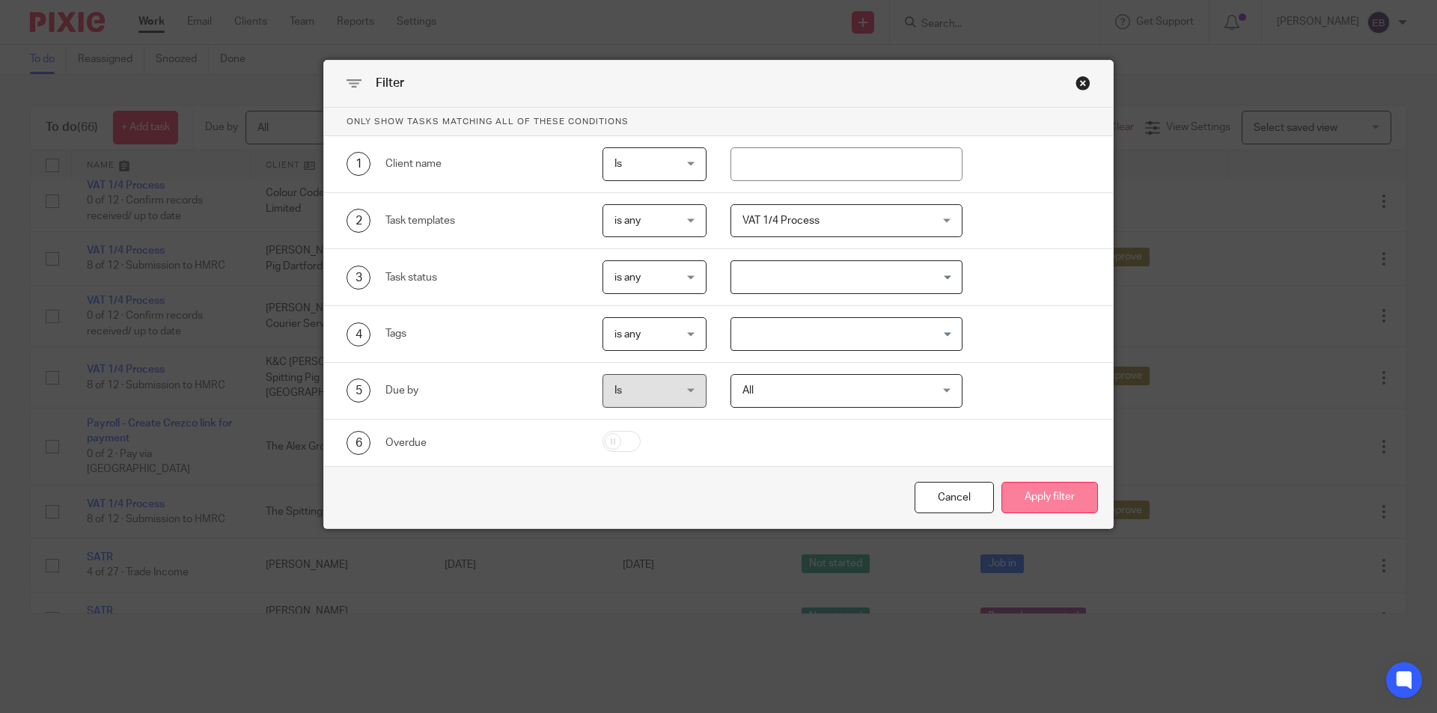
drag, startPoint x: 1025, startPoint y: 489, endPoint x: 1032, endPoint y: 483, distance: 9.1
click at [1032, 483] on button "Apply filter" at bounding box center [1049, 498] width 97 height 32
